Goal: Find specific page/section: Find specific page/section

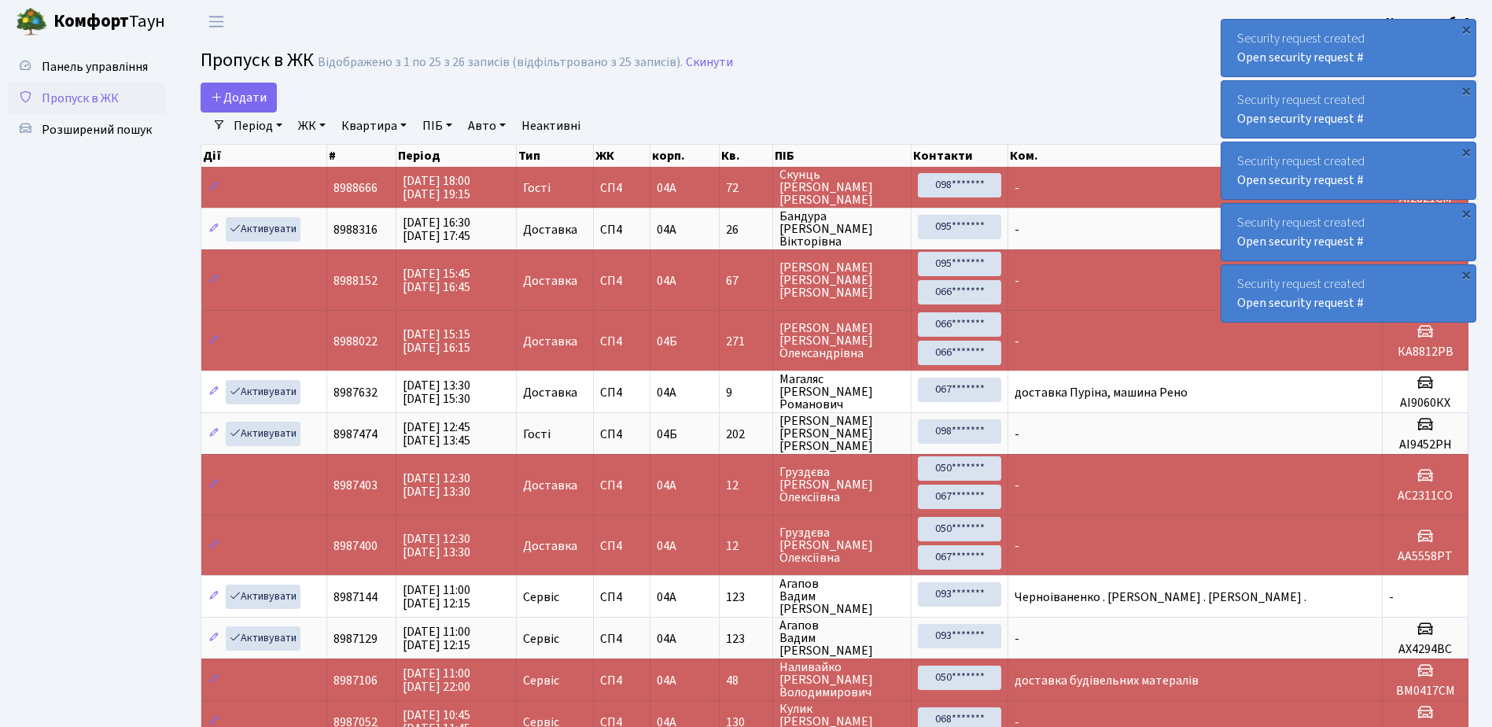
select select "25"
click at [116, 97] on span "Пропуск в ЖК" at bounding box center [80, 98] width 77 height 17
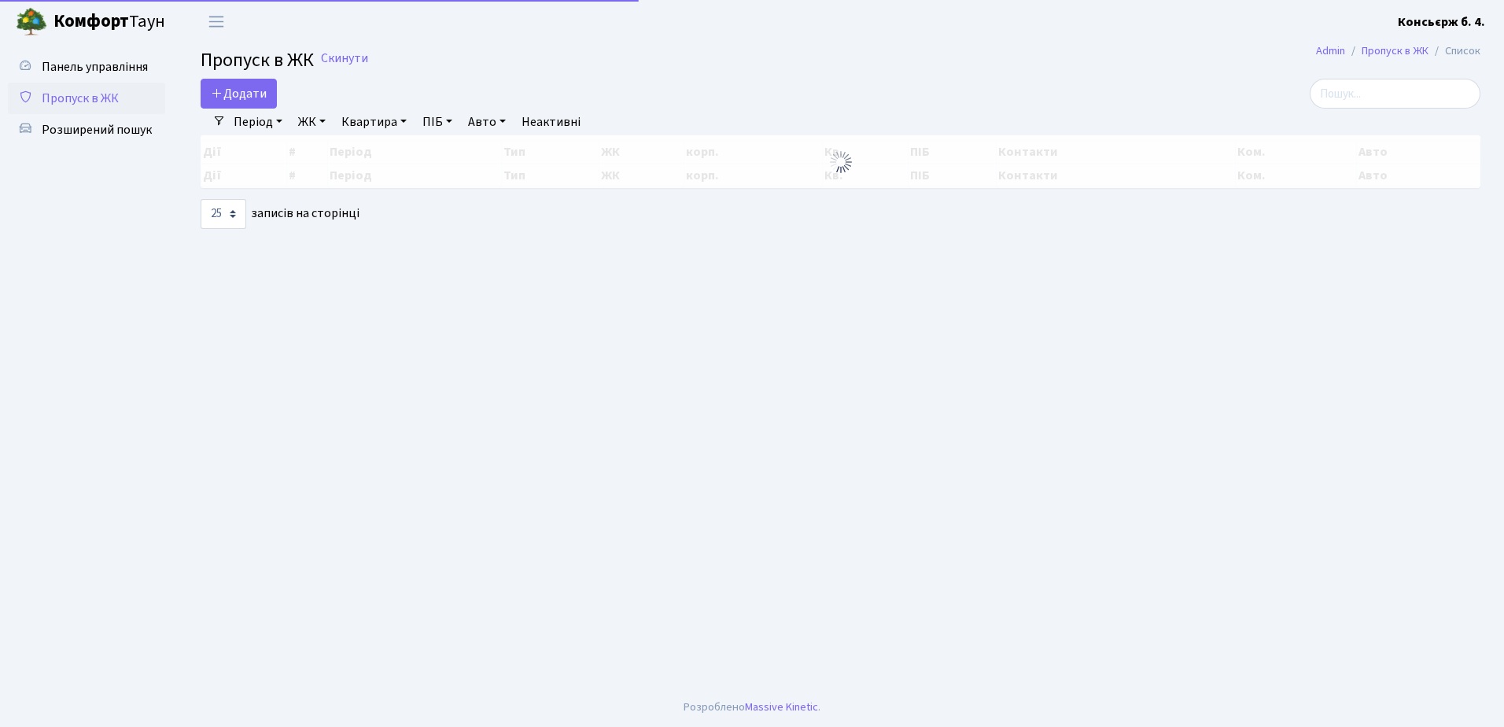
select select "25"
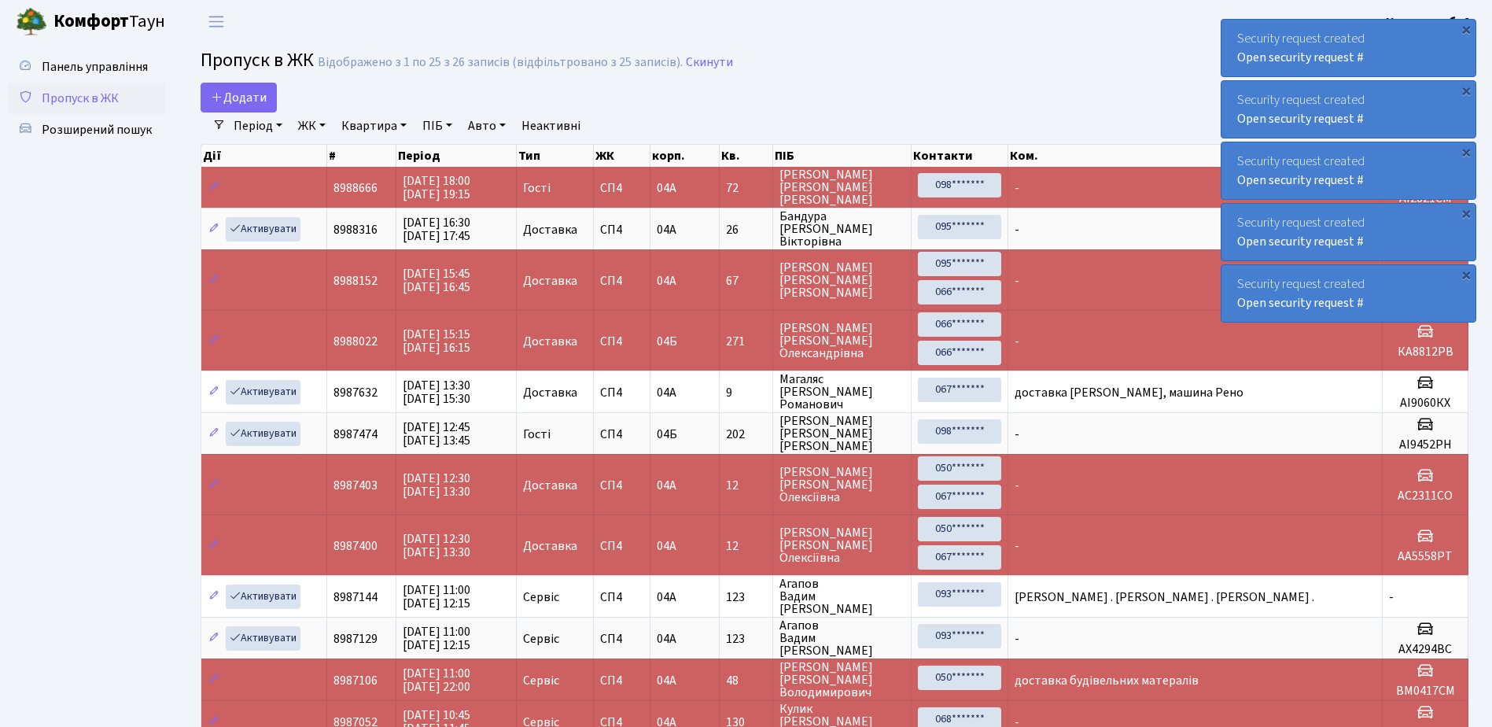
drag, startPoint x: 102, startPoint y: 106, endPoint x: 94, endPoint y: 108, distance: 8.0
click at [102, 106] on span "Пропуск в ЖК" at bounding box center [80, 98] width 77 height 17
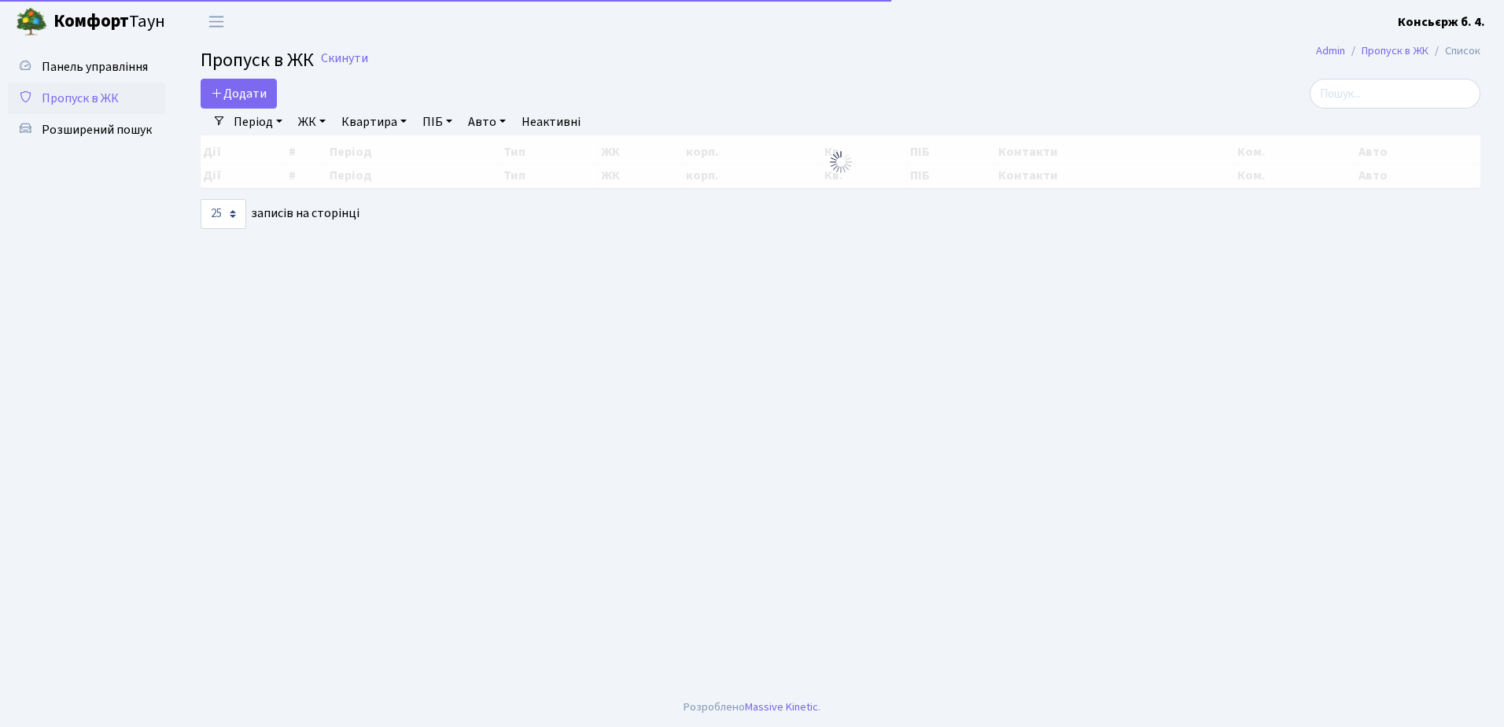
select select "25"
